Goal: Information Seeking & Learning: Learn about a topic

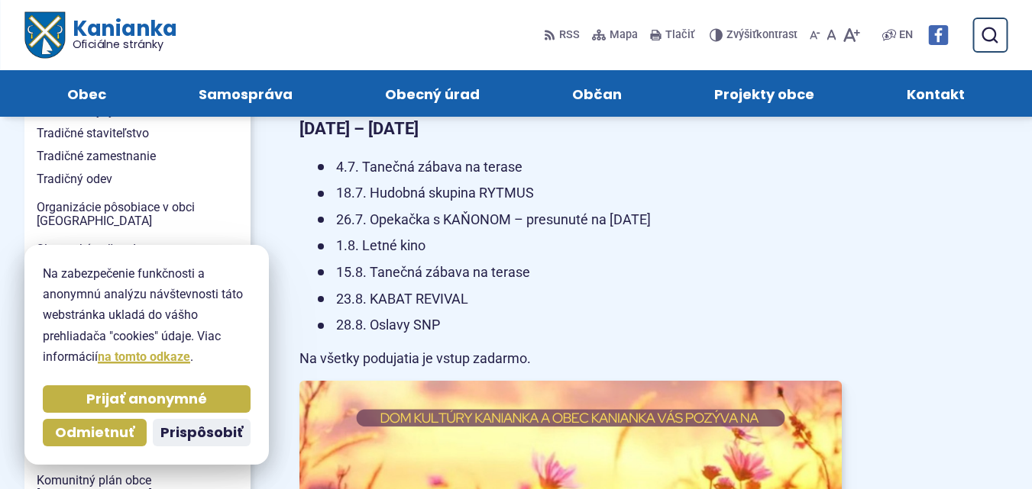
scroll to position [305, 0]
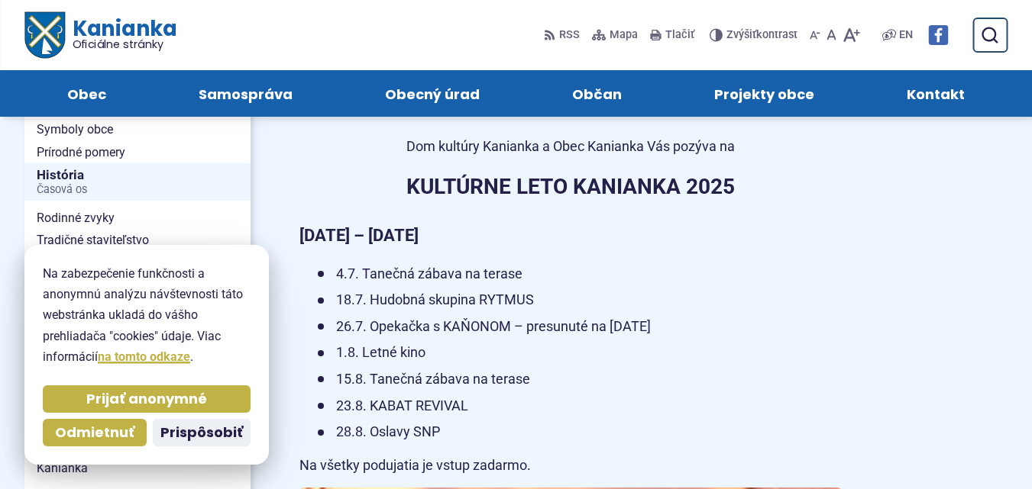
drag, startPoint x: 396, startPoint y: 433, endPoint x: 420, endPoint y: 434, distance: 23.7
click at [406, 434] on li "28.8. Oslavy SNP" at bounding box center [580, 433] width 524 height 24
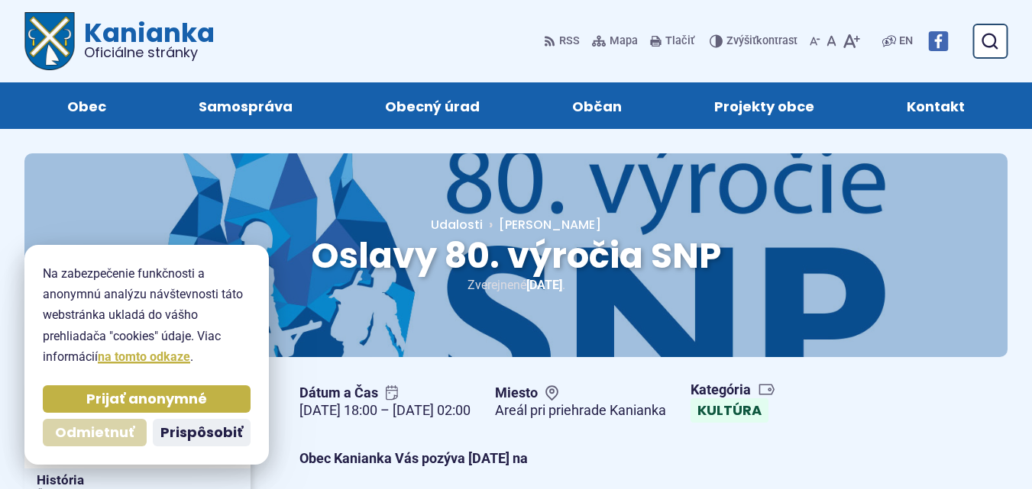
click at [102, 441] on span "Odmietnuť" at bounding box center [94, 434] width 79 height 18
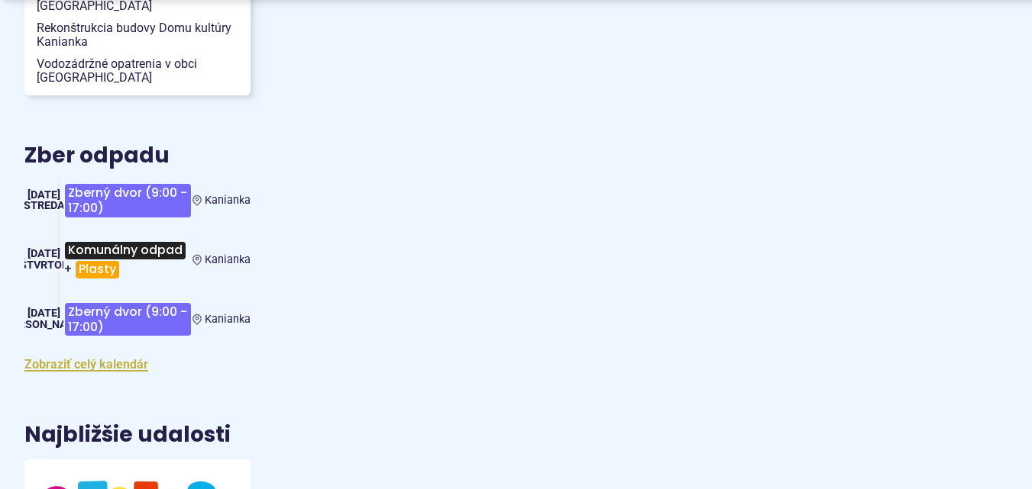
scroll to position [2214, 0]
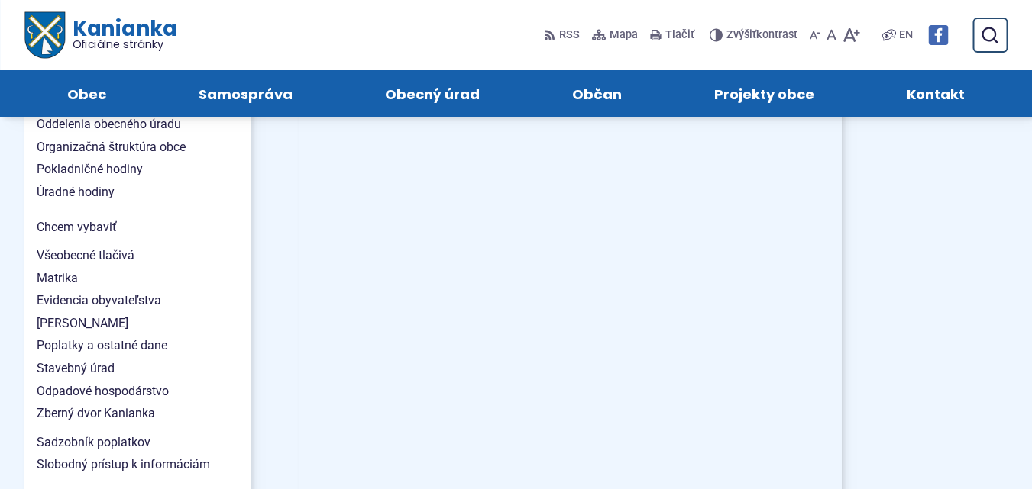
scroll to position [1298, 0]
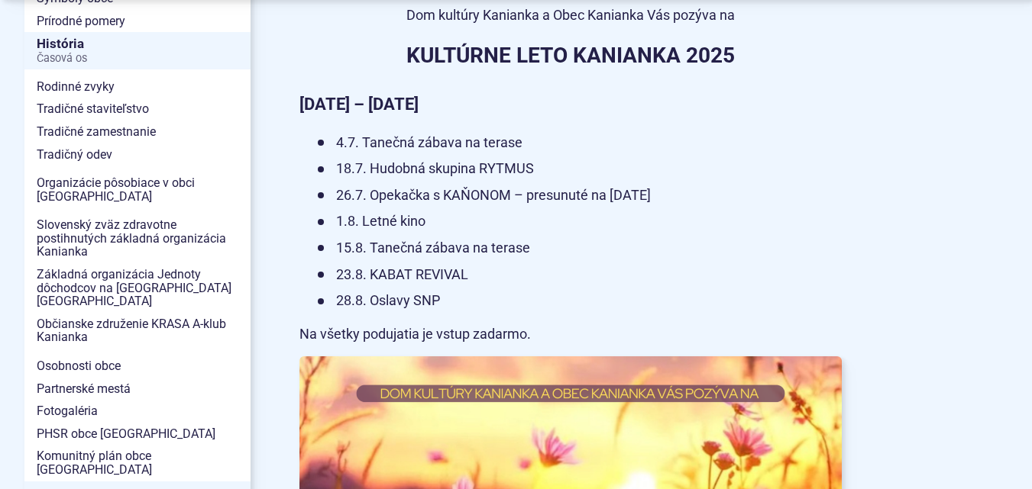
scroll to position [458, 0]
